Goal: Information Seeking & Learning: Find specific fact

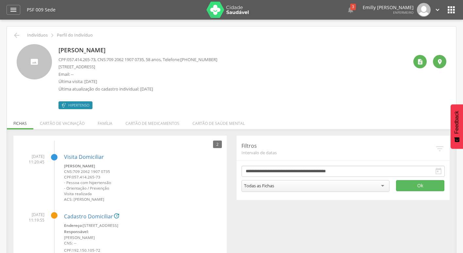
click at [121, 52] on p "[PERSON_NAME]" at bounding box center [137, 50] width 159 height 8
click at [16, 34] on icon "" at bounding box center [17, 35] width 8 height 8
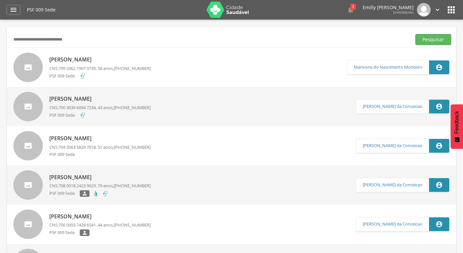
click at [136, 66] on span "[PHONE_NUMBER]" at bounding box center [132, 68] width 37 height 6
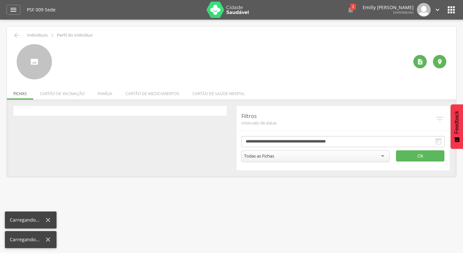
click at [181, 198] on div " Supervisão  Distritos  Ubs Coordenador: - Caravelas / BA Intervalo de Tempo…" at bounding box center [231, 146] width 463 height 253
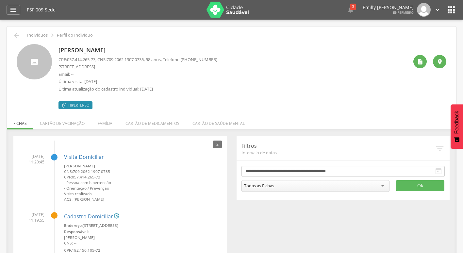
click at [333, 50] on div "[PERSON_NAME] CPF: 057.414.265-73 , CNS: [PHONE_NUMBER] , 58 anos, Telefone: [P…" at bounding box center [233, 76] width 350 height 65
click at [235, 10] on img at bounding box center [227, 10] width 42 height 16
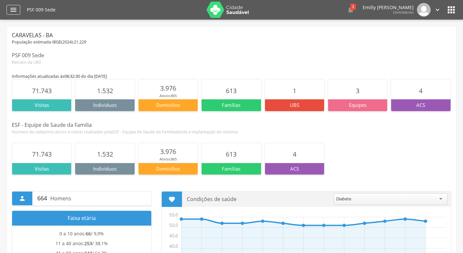
click at [13, 8] on icon "" at bounding box center [13, 10] width 8 height 8
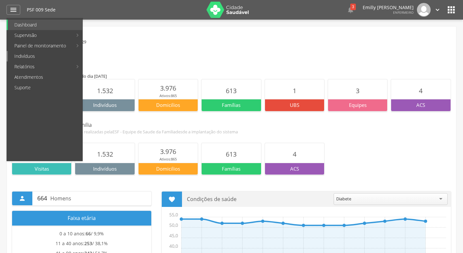
click at [35, 53] on link "Indivíduos" at bounding box center [45, 56] width 74 height 10
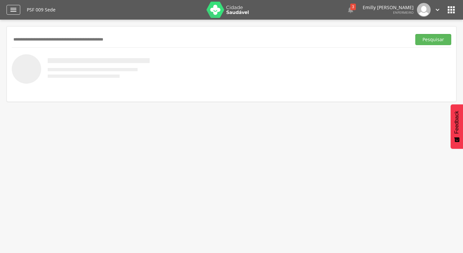
click at [13, 9] on icon "" at bounding box center [13, 10] width 8 height 8
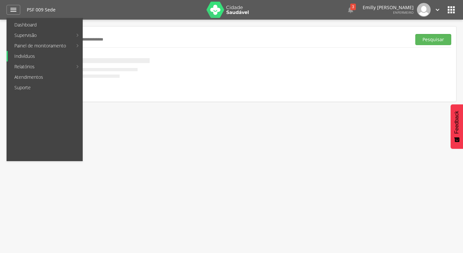
click at [48, 55] on link "Indivíduos" at bounding box center [45, 56] width 74 height 10
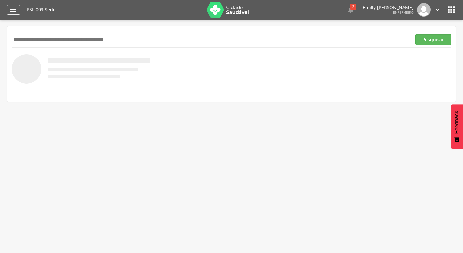
click at [12, 12] on icon "" at bounding box center [13, 10] width 8 height 8
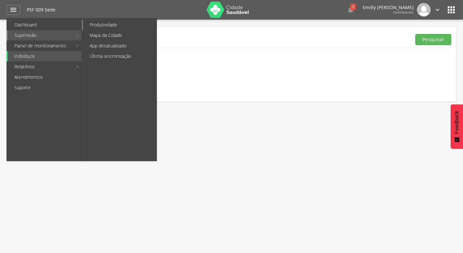
click at [94, 24] on link "Produtividade" at bounding box center [119, 25] width 73 height 10
type input "**********"
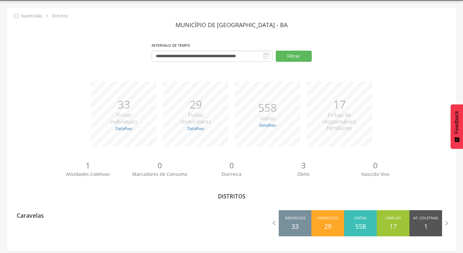
scroll to position [20, 0]
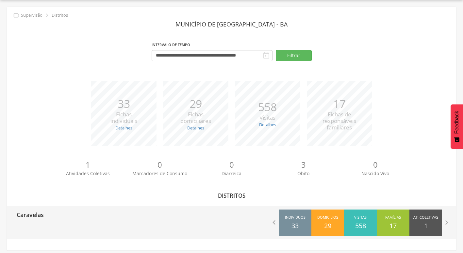
click at [63, 228] on div "Caravelas  Indivíduos 33 Domicílios 29 Visitas 558 Famílias 17 At. Coletivas 1…" at bounding box center [231, 222] width 449 height 33
click at [99, 219] on div "Caravelas" at bounding box center [119, 214] width 225 height 16
type input "**********"
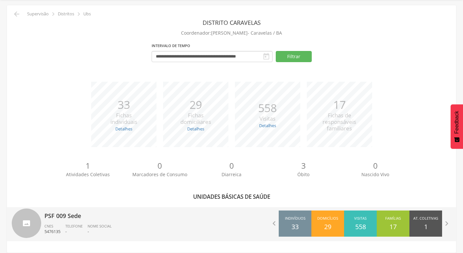
click at [93, 221] on div "PSF 009 Sede CNES 5476135 Telefone - Nome Social -" at bounding box center [135, 224] width 182 height 34
type input "**********"
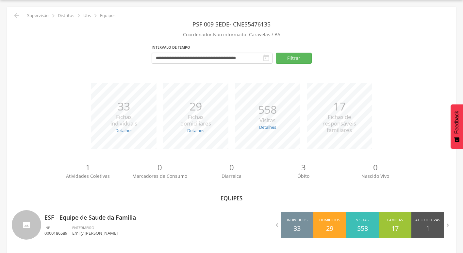
scroll to position [21, 0]
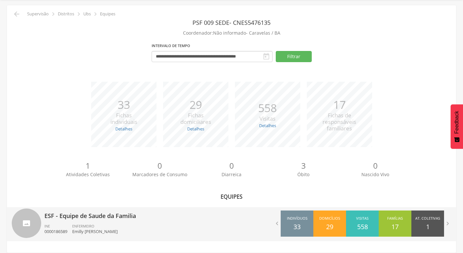
click at [122, 223] on div "ENFERMEIRO Emilly Anne Santana da Silva" at bounding box center [97, 228] width 50 height 11
type input "**********"
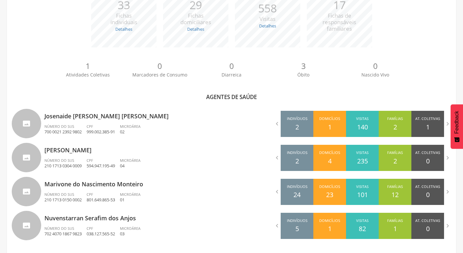
scroll to position [132, 0]
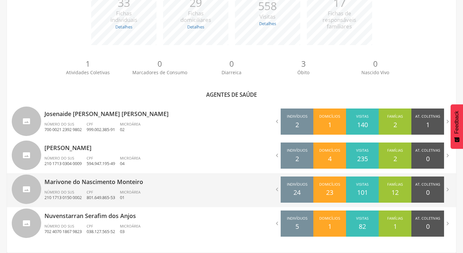
click at [183, 199] on ul "Número do SUS 210 1713 0150 0002 CPF 801.649.865-53 Microárea 01" at bounding box center [135, 196] width 182 height 14
type input "**********"
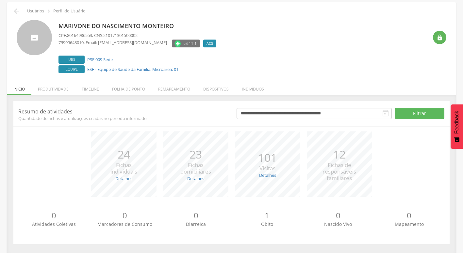
scroll to position [25, 0]
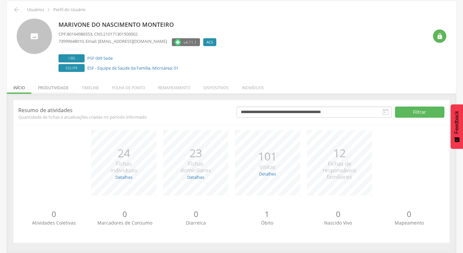
click at [63, 91] on li "Produtividade" at bounding box center [53, 85] width 44 height 15
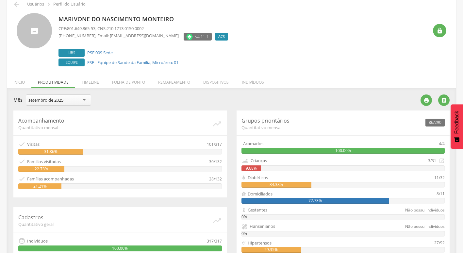
scroll to position [0, 0]
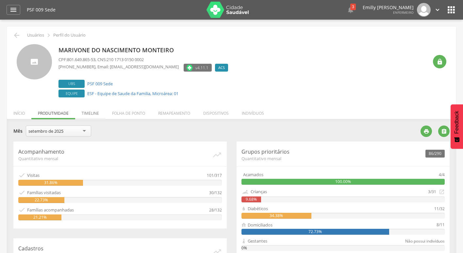
click at [80, 114] on li "Timeline" at bounding box center [90, 111] width 30 height 15
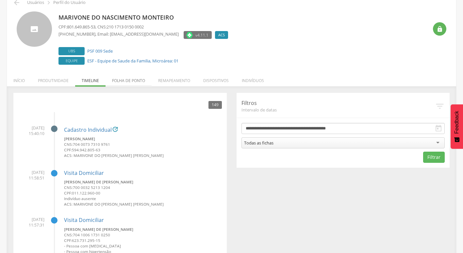
click at [135, 81] on li "Folha de ponto" at bounding box center [128, 78] width 46 height 15
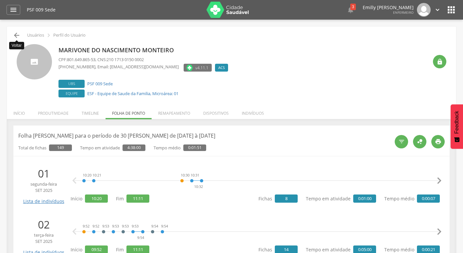
click at [20, 32] on icon "" at bounding box center [17, 35] width 8 height 8
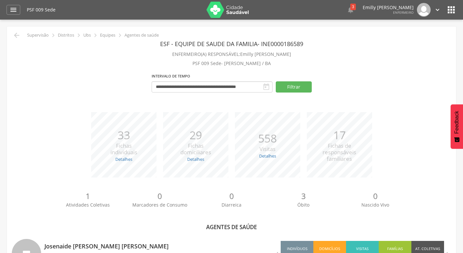
click at [237, 8] on img at bounding box center [227, 10] width 42 height 16
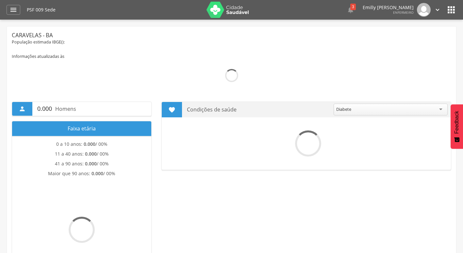
click at [436, 13] on icon "" at bounding box center [437, 9] width 7 height 7
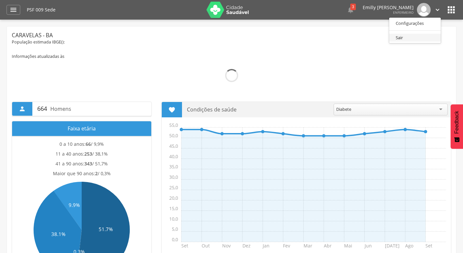
click at [411, 37] on link "Sair" at bounding box center [415, 38] width 52 height 8
